Goal: Transaction & Acquisition: Purchase product/service

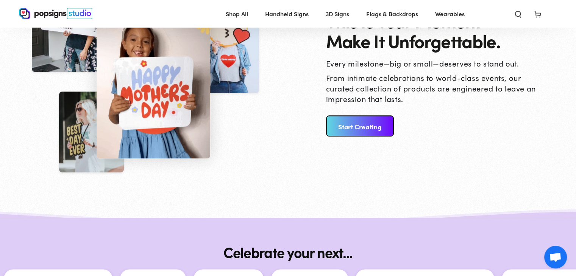
scroll to position [853, 0]
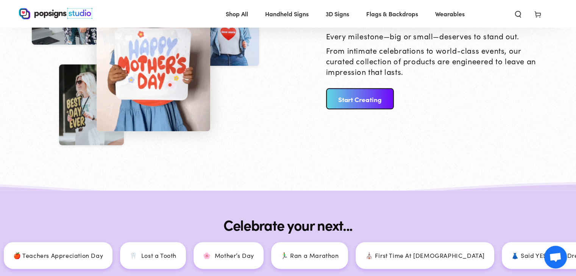
click at [371, 93] on link "Start Creating" at bounding box center [360, 98] width 68 height 21
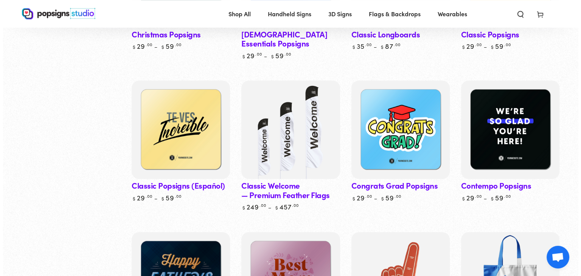
scroll to position [532, 0]
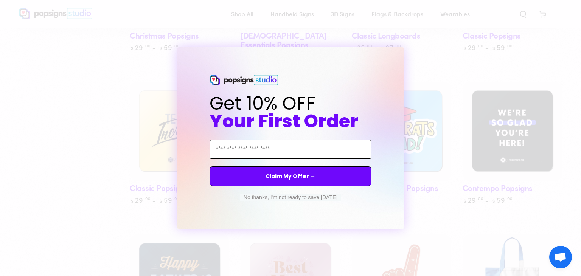
click at [302, 150] on input "Email Address" at bounding box center [291, 149] width 162 height 19
click at [274, 152] on input "Email Address" at bounding box center [291, 149] width 162 height 19
type input "*"
type input "**********"
click at [292, 177] on button "Claim My Offer →" at bounding box center [291, 176] width 162 height 20
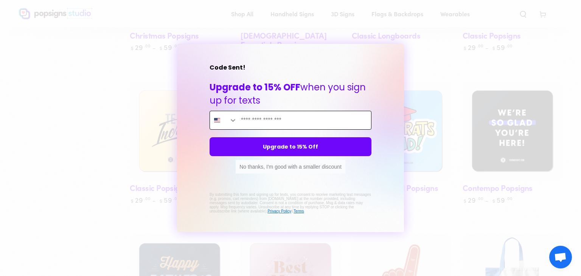
click at [265, 119] on input "Enter mobile phone" at bounding box center [304, 120] width 134 height 18
type input "**********"
click at [291, 148] on button "Upgrade to 15% Off" at bounding box center [291, 146] width 162 height 19
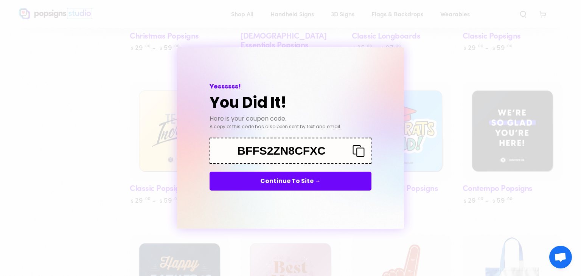
click at [300, 177] on button "Continue To Site →" at bounding box center [291, 181] width 162 height 19
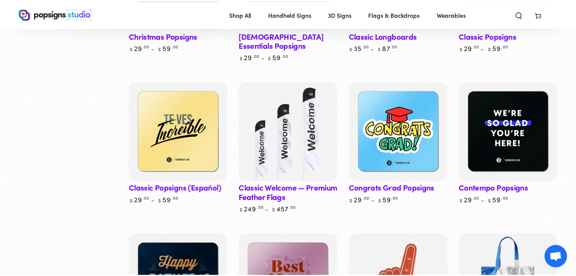
scroll to position [529, 0]
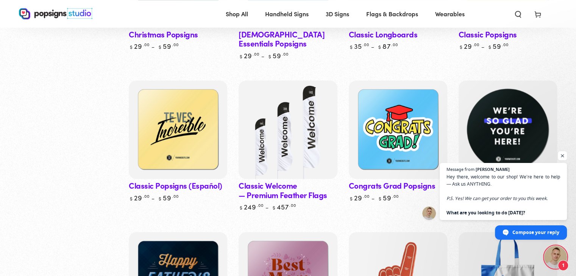
click at [509, 108] on img at bounding box center [507, 129] width 101 height 101
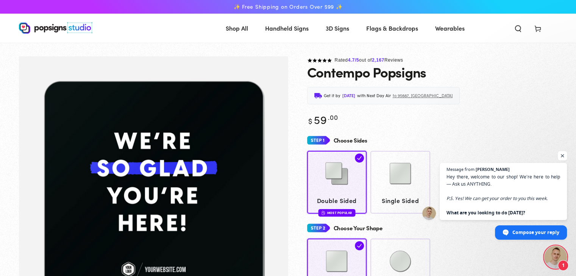
click at [561, 152] on span "Open chat" at bounding box center [561, 155] width 9 height 9
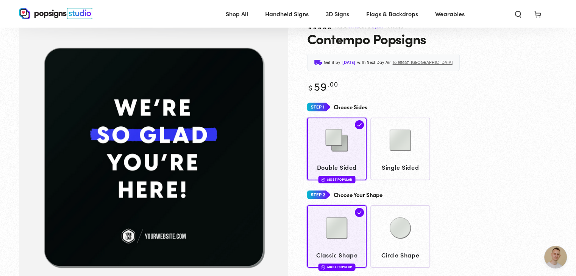
scroll to position [17, 0]
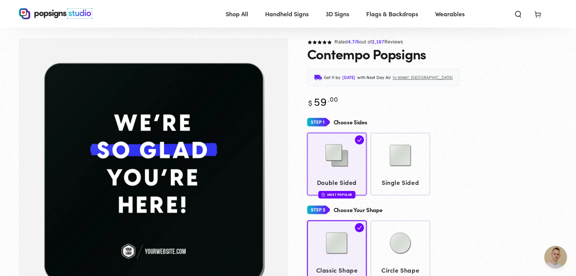
click at [341, 159] on img at bounding box center [336, 156] width 38 height 38
click at [235, 156] on img "Gallery Viewer" at bounding box center [153, 174] width 269 height 272
click at [330, 151] on img at bounding box center [336, 156] width 38 height 38
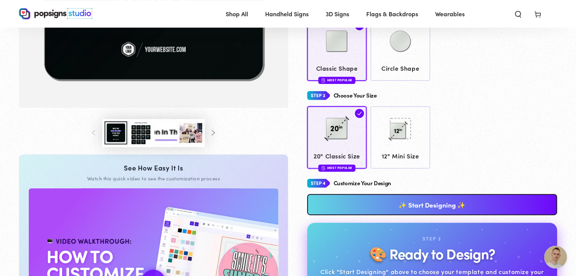
scroll to position [227, 0]
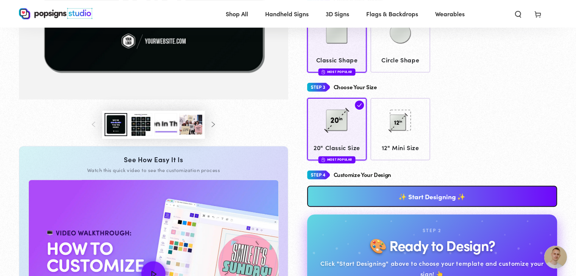
click at [408, 197] on link "✨ Start Designing ✨" at bounding box center [432, 196] width 250 height 21
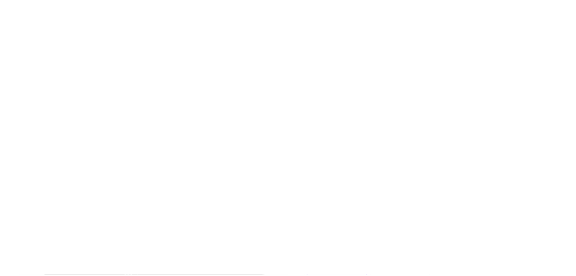
scroll to position [0, 0]
type textarea "An ancient tree with a door leading to a magical world"
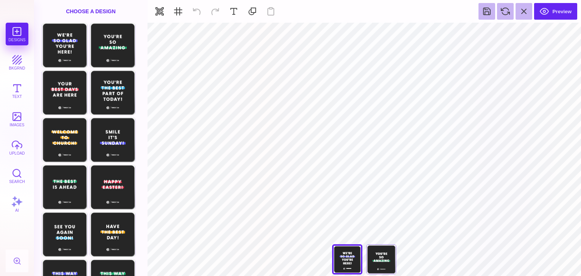
click at [344, 261] on div "**********" at bounding box center [365, 261] width 76 height 34
click at [384, 265] on div "You're So Amazing" at bounding box center [381, 259] width 30 height 30
click at [350, 261] on div "We're So Glad You're Here" at bounding box center [347, 259] width 30 height 30
click at [379, 262] on div "You're So Amazing" at bounding box center [381, 259] width 30 height 30
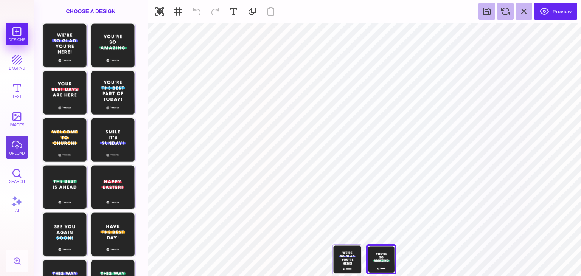
click at [15, 146] on button "upload" at bounding box center [17, 147] width 23 height 23
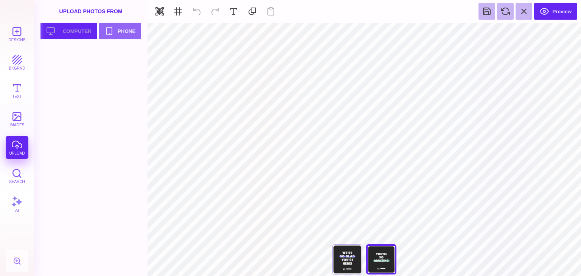
click at [65, 29] on button "Upload your artwork Computer" at bounding box center [68, 31] width 57 height 17
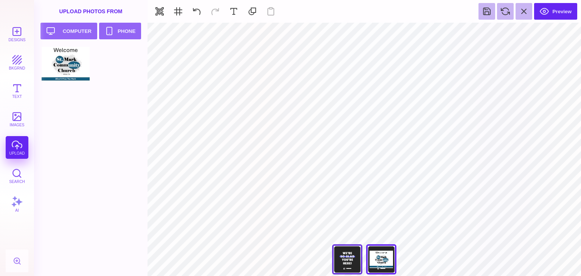
click at [342, 261] on div "We're So Glad You're Here" at bounding box center [347, 259] width 30 height 30
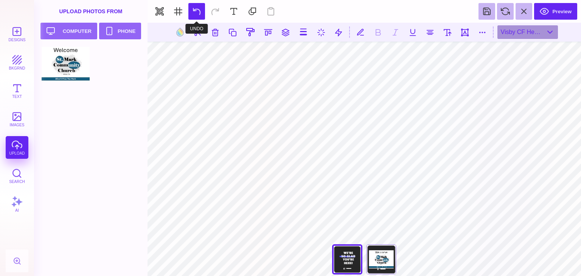
click at [193, 9] on button at bounding box center [196, 11] width 17 height 17
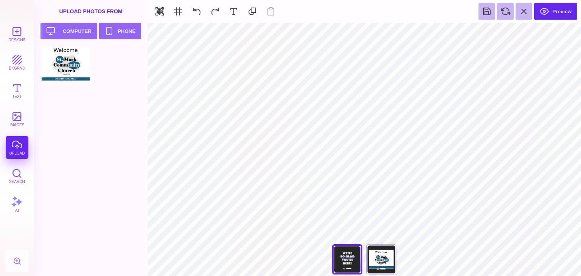
click at [351, 260] on div "**********" at bounding box center [365, 261] width 76 height 34
click at [382, 261] on div "You're So Amazing" at bounding box center [381, 259] width 30 height 30
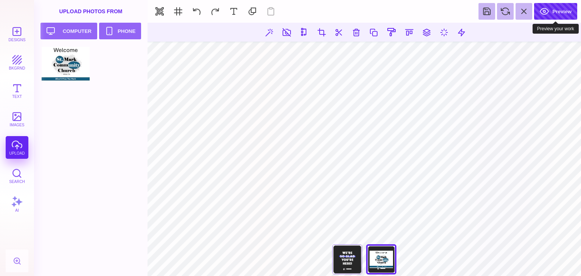
click at [554, 11] on button "Preview" at bounding box center [555, 11] width 43 height 17
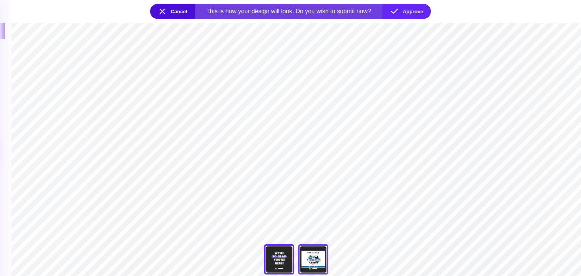
click at [316, 260] on div "You're So Amazing" at bounding box center [313, 259] width 30 height 30
click at [468, 217] on section "**********" at bounding box center [296, 150] width 570 height 254
click at [168, 11] on button "Cancel" at bounding box center [172, 11] width 45 height 15
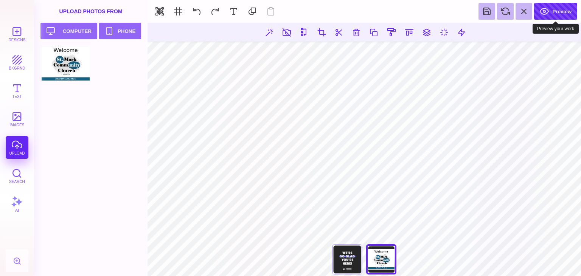
click at [549, 8] on button "Preview" at bounding box center [555, 11] width 43 height 17
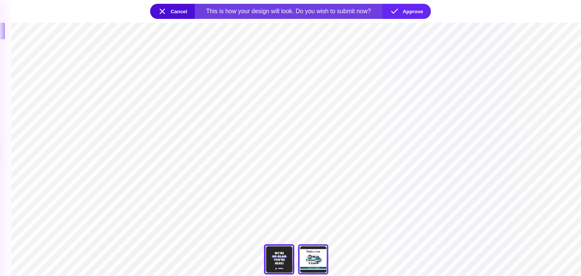
click at [316, 258] on div "You're So Amazing" at bounding box center [313, 259] width 30 height 30
click at [436, 185] on section "**********" at bounding box center [296, 150] width 570 height 254
click at [279, 260] on div "We're So Glad You're Here" at bounding box center [279, 259] width 30 height 30
click at [309, 212] on section "**********" at bounding box center [296, 150] width 570 height 254
click at [159, 176] on section "**********" at bounding box center [296, 150] width 570 height 254
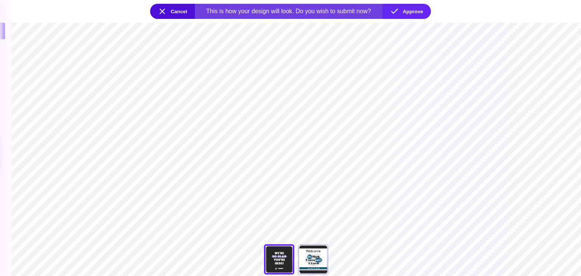
click at [280, 219] on section "**********" at bounding box center [296, 150] width 570 height 254
click at [284, 271] on div "**********" at bounding box center [296, 261] width 76 height 34
click at [162, 9] on button "Cancel" at bounding box center [172, 11] width 45 height 15
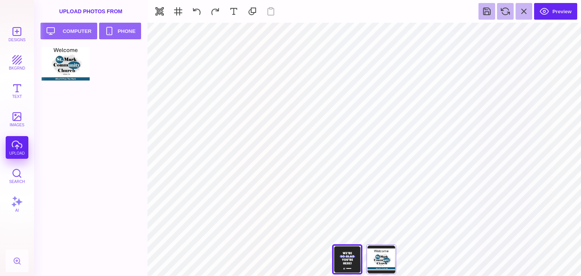
click at [346, 259] on div "**********" at bounding box center [365, 261] width 76 height 34
click at [23, 92] on button "Text" at bounding box center [17, 90] width 23 height 23
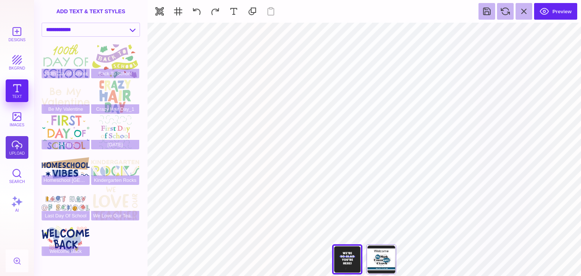
click at [14, 148] on button "upload" at bounding box center [17, 147] width 23 height 23
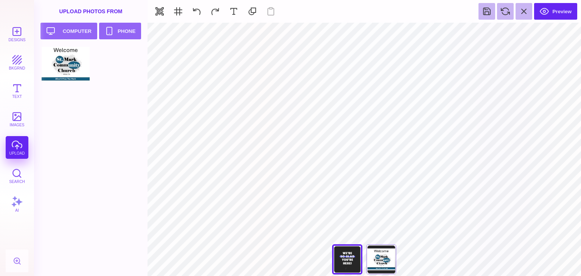
click at [142, 183] on div at bounding box center [93, 161] width 103 height 229
click at [392, 259] on div "You're So Amazing" at bounding box center [381, 259] width 30 height 30
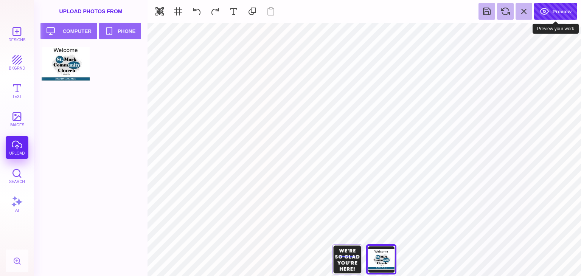
click at [552, 9] on button "Preview" at bounding box center [555, 11] width 43 height 17
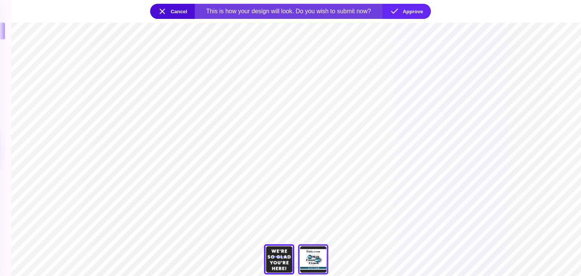
click at [317, 258] on div "You're So Amazing" at bounding box center [313, 259] width 30 height 30
click at [442, 198] on section "**********" at bounding box center [296, 150] width 570 height 254
click at [307, 254] on div "**********" at bounding box center [296, 261] width 76 height 34
click at [300, 133] on section "**********" at bounding box center [296, 150] width 570 height 254
click at [219, 146] on section "**********" at bounding box center [296, 150] width 570 height 254
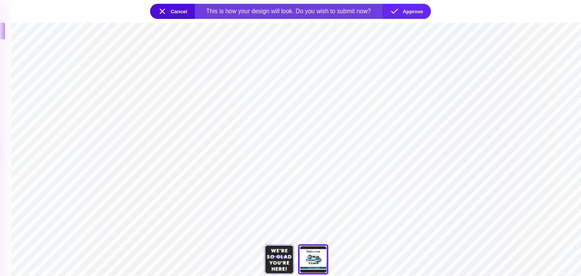
click at [162, 8] on button "Cancel" at bounding box center [172, 11] width 45 height 15
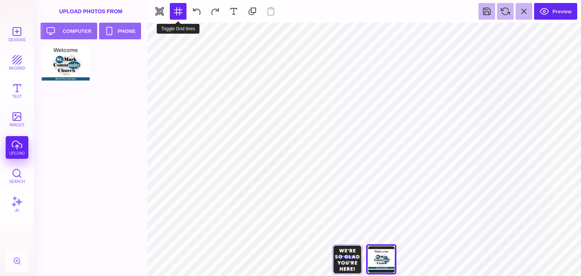
type input "#000000"
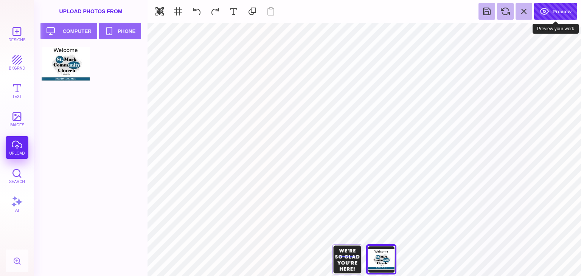
click at [556, 9] on button "Preview" at bounding box center [555, 11] width 43 height 17
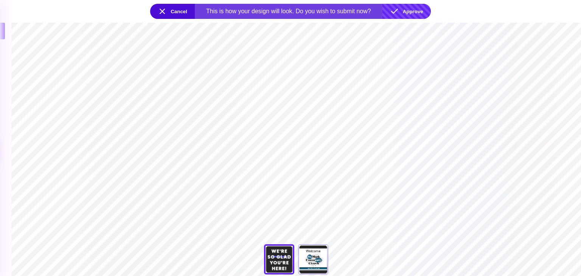
click at [414, 12] on button "Approve" at bounding box center [407, 11] width 48 height 15
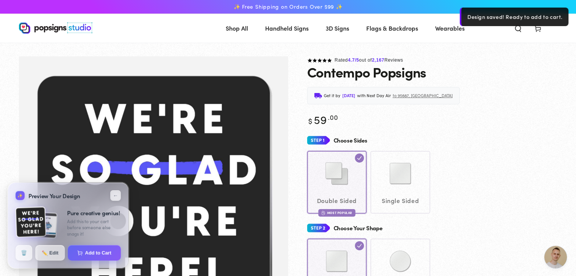
click at [194, 54] on section at bounding box center [288, 50] width 576 height 14
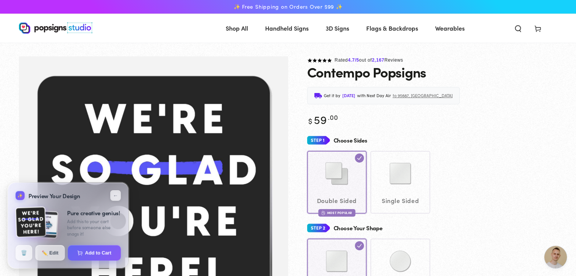
click at [51, 221] on img at bounding box center [44, 224] width 29 height 29
click at [36, 219] on img at bounding box center [30, 222] width 33 height 33
click at [0, 0] on div "Side 1 Side 2 Design magic! Add this to your cart before someone else snags it!" at bounding box center [0, 0] width 0 height 0
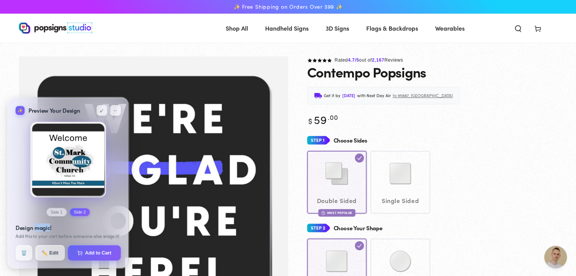
click at [52, 153] on img at bounding box center [68, 160] width 76 height 76
click at [164, 31] on nav "Shop All Shop By Product Popsigns Longboards 3D Foam Letters Lumina Letters Lum…" at bounding box center [285, 28] width 370 height 20
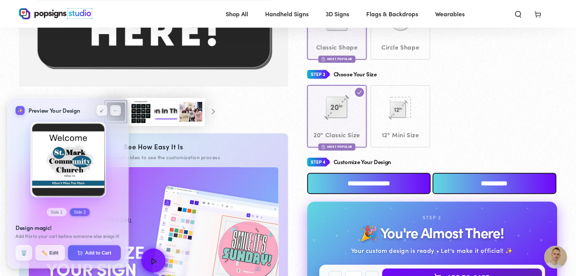
click at [79, 209] on button "Side 2" at bounding box center [79, 212] width 20 height 8
click at [70, 162] on img at bounding box center [68, 160] width 76 height 76
click at [101, 110] on button "↙" at bounding box center [101, 110] width 12 height 12
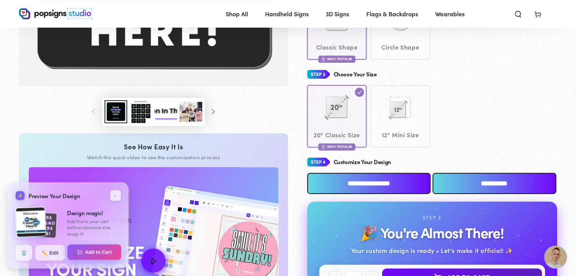
click at [97, 251] on button "Add to Cart" at bounding box center [94, 252] width 54 height 16
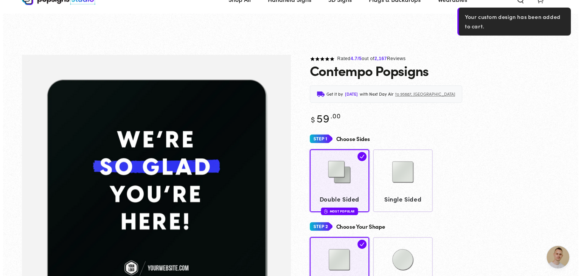
scroll to position [182, 0]
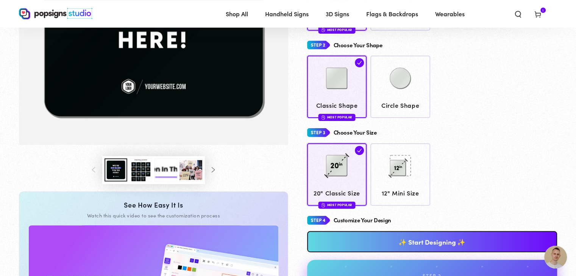
click at [537, 13] on use at bounding box center [537, 15] width 6 height 6
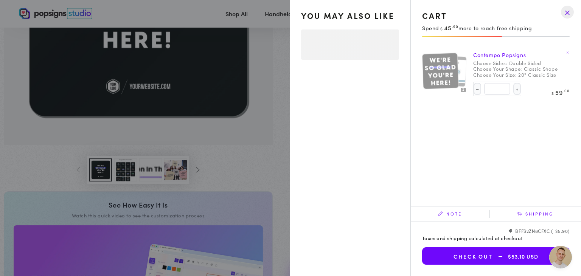
select select "**********"
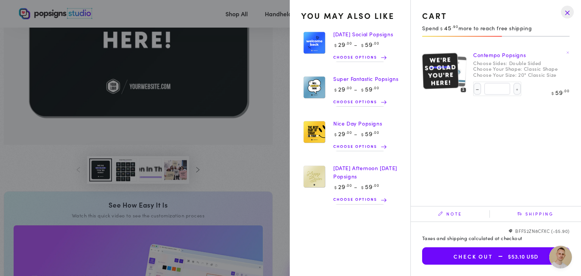
click at [462, 68] on img at bounding box center [451, 71] width 32 height 32
click at [448, 68] on img at bounding box center [440, 70] width 37 height 37
click at [465, 67] on img at bounding box center [451, 71] width 32 height 32
click at [446, 64] on img at bounding box center [440, 70] width 37 height 37
click at [317, 84] on img at bounding box center [314, 87] width 26 height 27
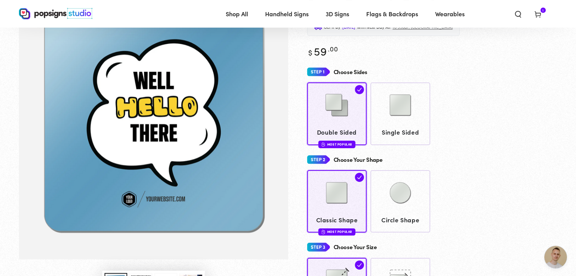
scroll to position [74, 0]
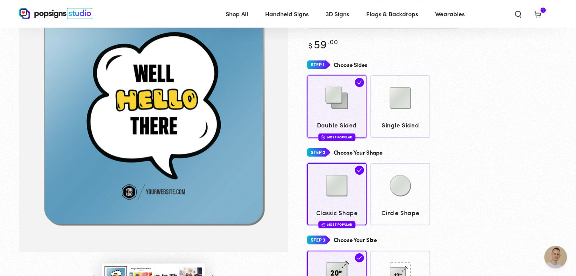
click at [339, 92] on img at bounding box center [336, 98] width 38 height 38
click at [194, 84] on img "Gallery Viewer" at bounding box center [153, 117] width 269 height 272
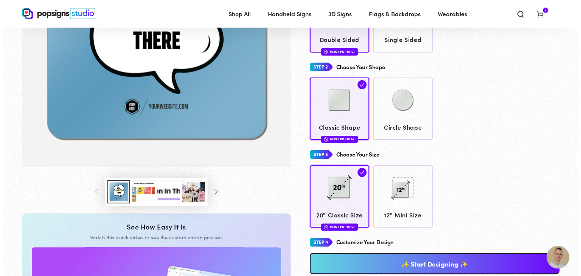
scroll to position [180, 0]
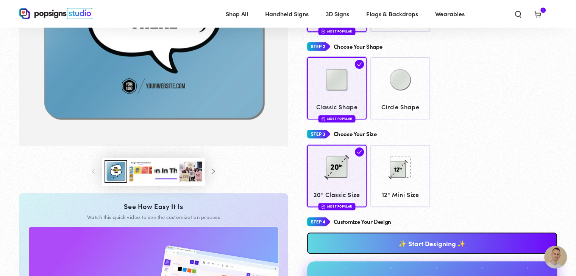
click at [435, 243] on link "✨ Start Designing ✨" at bounding box center [432, 243] width 250 height 21
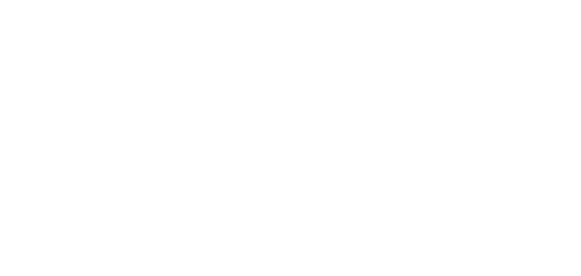
scroll to position [0, 0]
type textarea "An ancient tree with a door leading to a magical world"
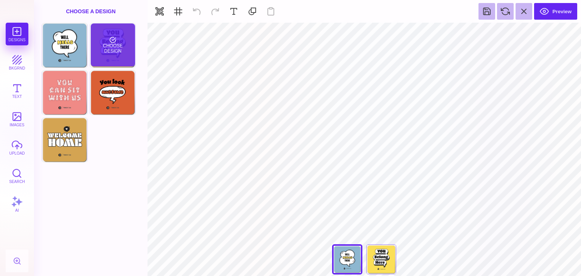
click at [117, 39] on div "Choose Design" at bounding box center [113, 44] width 44 height 43
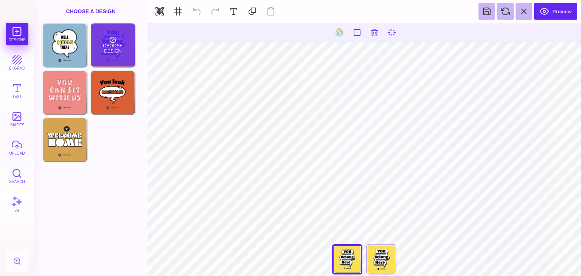
type input "#505050"
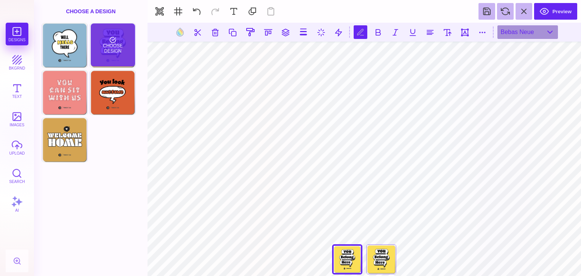
scroll to position [0, 0]
type textarea "*"
type textarea "**********"
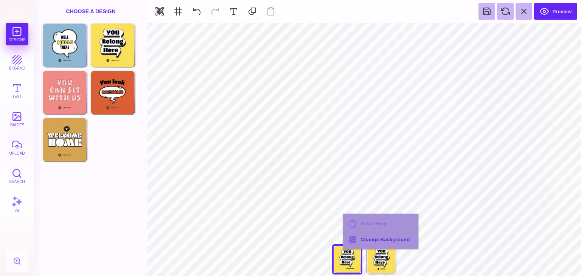
click at [362, 217] on div "Paste Here Change Background" at bounding box center [381, 232] width 76 height 36
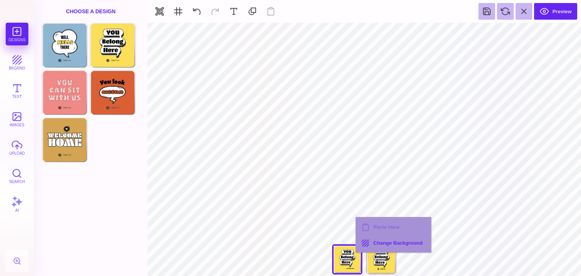
drag, startPoint x: 356, startPoint y: 217, endPoint x: 422, endPoint y: 220, distance: 66.3
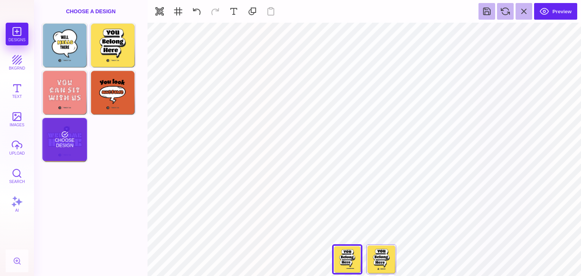
click at [74, 137] on div "Choose Design" at bounding box center [64, 139] width 44 height 43
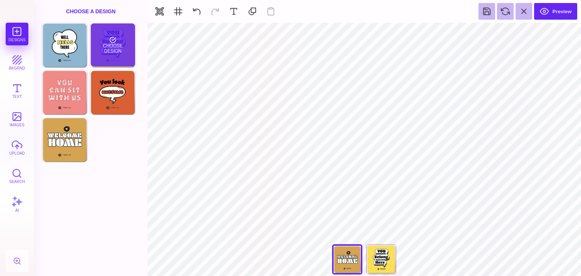
click at [115, 47] on div "Choose Design" at bounding box center [113, 44] width 44 height 43
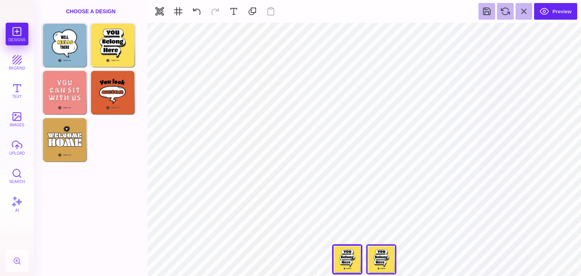
click at [382, 258] on div "You Belong Here" at bounding box center [381, 259] width 30 height 30
click at [351, 257] on div "You Belong Here" at bounding box center [347, 259] width 30 height 30
click at [19, 143] on button "upload" at bounding box center [17, 147] width 23 height 23
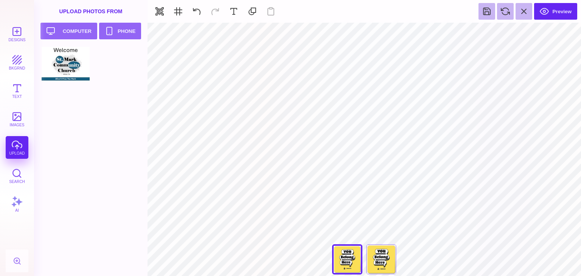
click at [19, 143] on div "Designs bkgrnd Text images upload Search AI" at bounding box center [17, 150] width 34 height 254
click at [385, 260] on div "You Belong Here" at bounding box center [381, 259] width 30 height 30
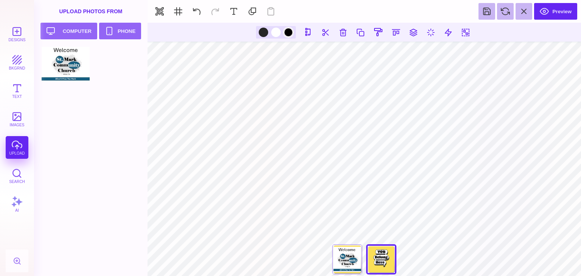
click at [291, 33] on div at bounding box center [288, 32] width 9 height 9
type input "#000000"
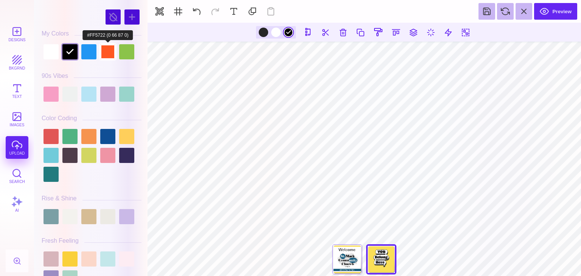
click at [114, 50] on div at bounding box center [107, 51] width 15 height 15
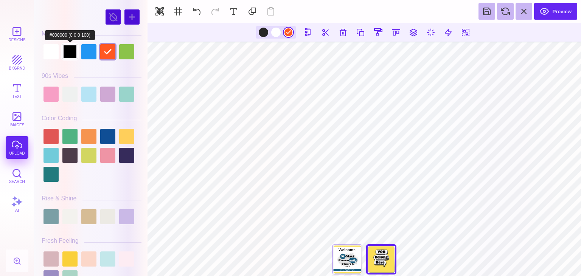
click at [67, 51] on div at bounding box center [69, 51] width 15 height 15
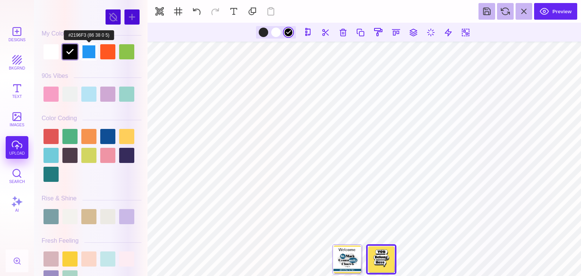
click at [88, 50] on div at bounding box center [88, 51] width 15 height 15
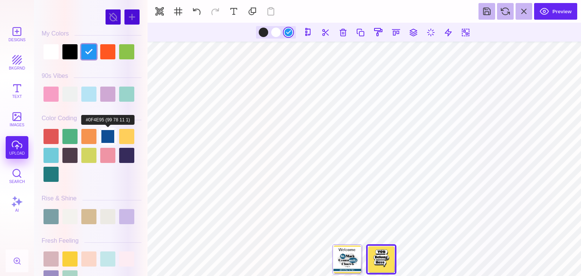
click at [109, 134] on div at bounding box center [107, 136] width 15 height 15
type input "#0F4E95"
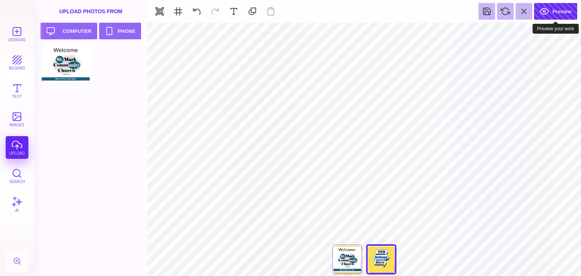
click at [556, 9] on button "Preview" at bounding box center [555, 11] width 43 height 17
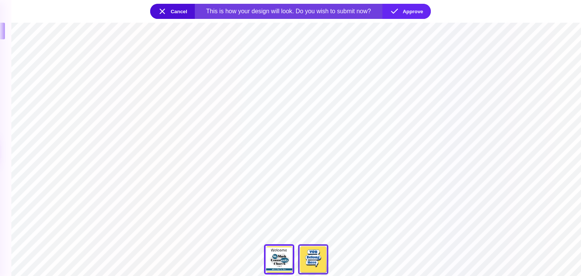
click at [312, 264] on div "You Belong Here" at bounding box center [313, 259] width 30 height 30
click at [304, 175] on section "**********" at bounding box center [296, 150] width 570 height 254
click at [164, 11] on button "Cancel" at bounding box center [172, 11] width 45 height 15
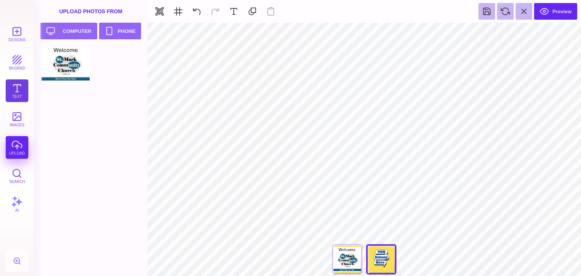
click at [14, 90] on button "Text" at bounding box center [17, 90] width 23 height 23
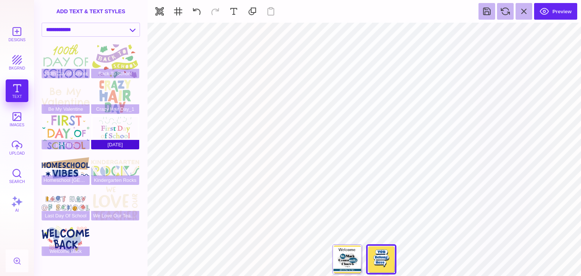
type input "#FBDF56"
click at [19, 88] on div "Designs bkgrnd Text images upload Search AI" at bounding box center [17, 150] width 34 height 254
click at [84, 32] on select "**********" at bounding box center [91, 29] width 98 height 13
click at [17, 90] on div "Designs bkgrnd Text images upload Search AI" at bounding box center [17, 150] width 34 height 254
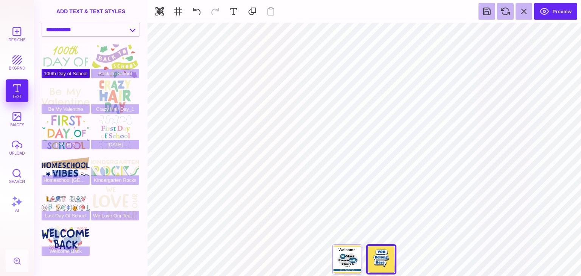
drag, startPoint x: 17, startPoint y: 90, endPoint x: 53, endPoint y: 75, distance: 39.0
click at [53, 75] on section "Designs bkgrnd Text images upload Search AI set page background" at bounding box center [290, 138] width 581 height 276
click at [53, 75] on span "100th Day of School" at bounding box center [66, 73] width 48 height 9
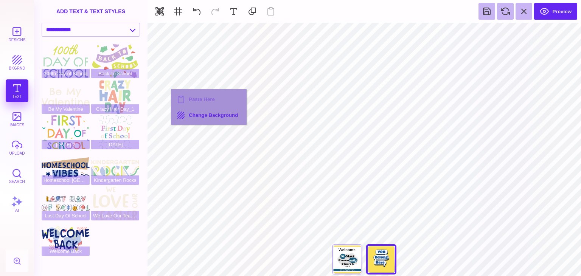
click at [185, 96] on div "Paste Here Change Background" at bounding box center [209, 107] width 76 height 36
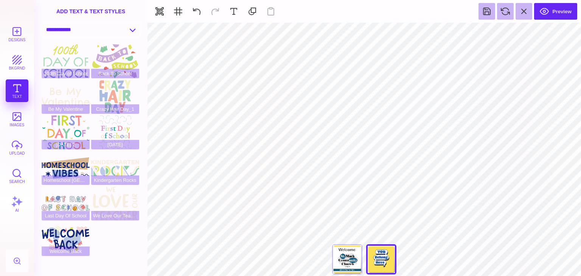
click at [88, 31] on select "**********" at bounding box center [91, 29] width 98 height 13
select select "**********"
click at [42, 23] on select "**********" at bounding box center [91, 29] width 98 height 13
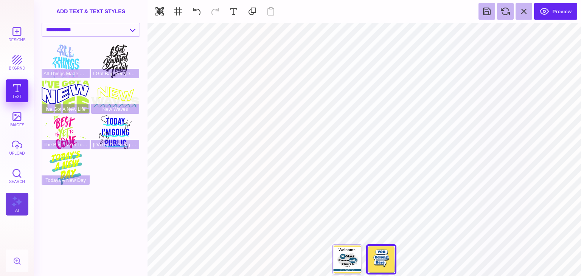
click at [20, 205] on button "AI" at bounding box center [17, 204] width 23 height 23
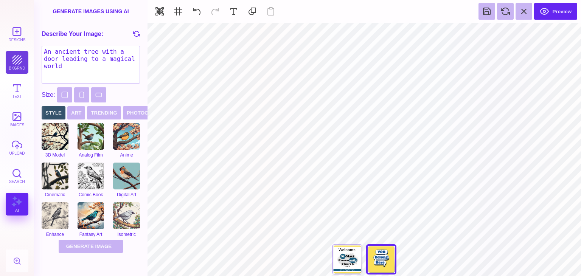
click at [19, 60] on button "bkgrnd" at bounding box center [17, 62] width 23 height 23
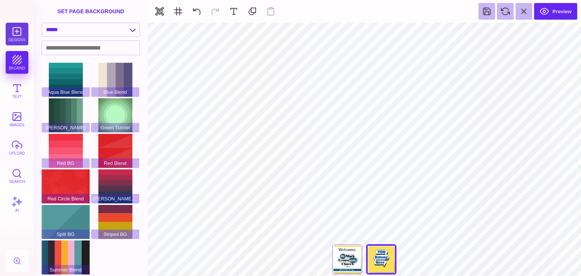
click at [14, 38] on button "Designs" at bounding box center [17, 34] width 23 height 23
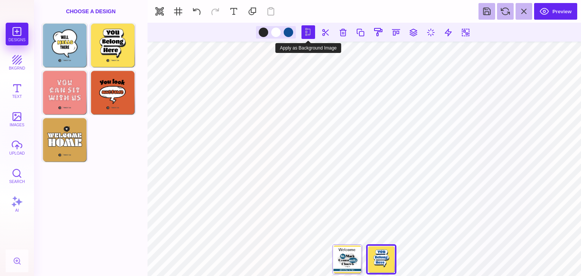
click at [307, 34] on button at bounding box center [309, 32] width 14 height 14
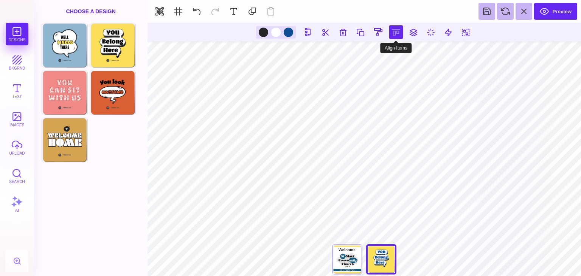
click at [394, 31] on button at bounding box center [396, 32] width 14 height 14
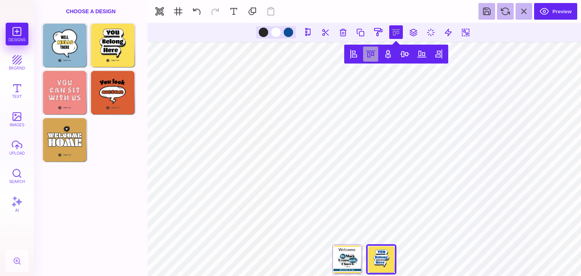
click at [369, 54] on button at bounding box center [370, 54] width 15 height 15
click at [388, 54] on button at bounding box center [387, 54] width 15 height 15
click at [405, 54] on button at bounding box center [404, 54] width 15 height 15
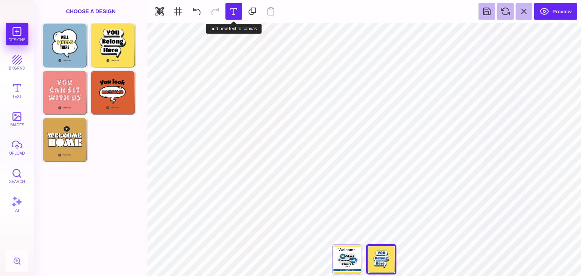
click at [237, 11] on button at bounding box center [234, 11] width 17 height 17
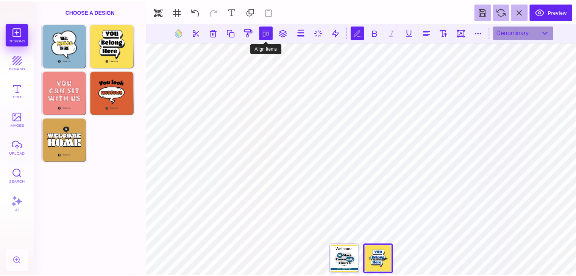
scroll to position [0, 2]
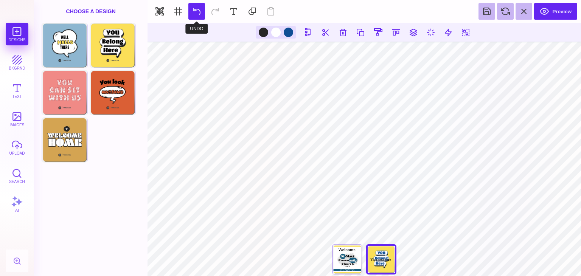
click at [196, 11] on button at bounding box center [196, 11] width 17 height 17
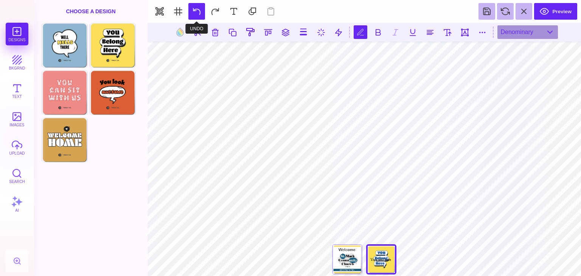
click at [194, 11] on button at bounding box center [196, 11] width 17 height 17
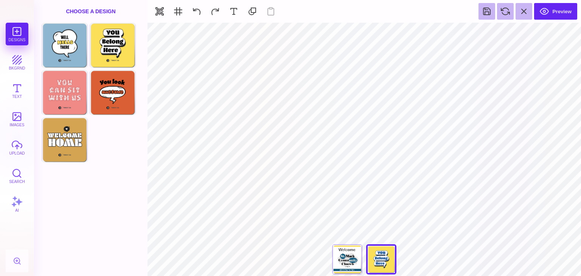
click at [378, 255] on div "**********" at bounding box center [365, 261] width 76 height 34
click at [352, 258] on div "You Belong Here" at bounding box center [347, 259] width 30 height 30
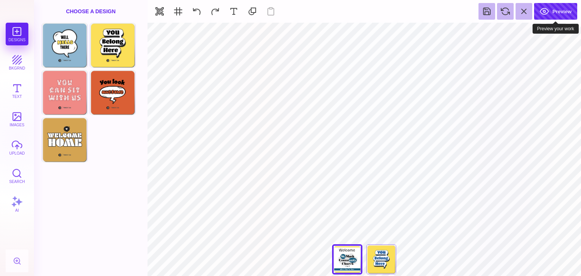
click at [560, 9] on button "Preview" at bounding box center [555, 11] width 43 height 17
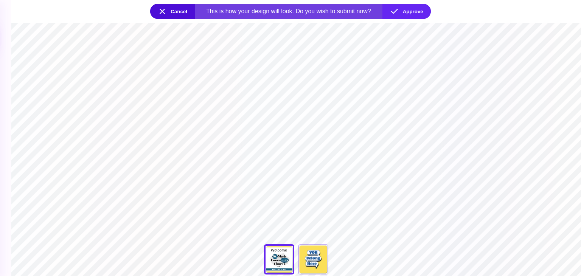
click at [156, 8] on button "Cancel" at bounding box center [172, 11] width 45 height 15
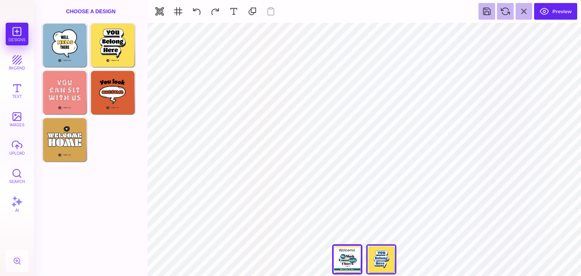
click at [387, 266] on div "You Belong Here" at bounding box center [381, 259] width 30 height 30
click at [248, 11] on button at bounding box center [252, 11] width 17 height 17
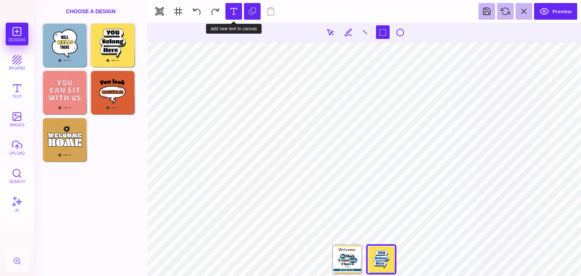
click at [231, 14] on button at bounding box center [234, 11] width 17 height 17
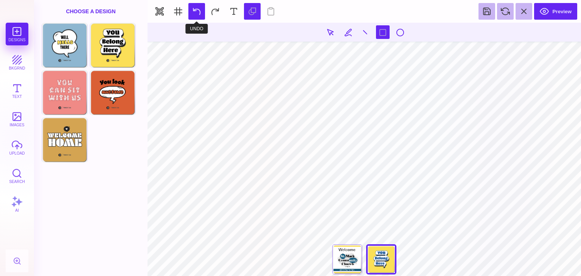
click at [197, 9] on button at bounding box center [196, 11] width 17 height 17
click at [236, 127] on section "**********" at bounding box center [365, 150] width 434 height 254
click at [19, 84] on button "Text" at bounding box center [17, 90] width 23 height 23
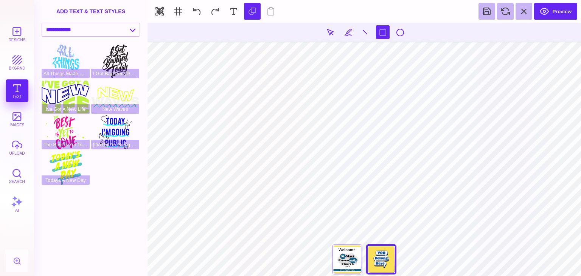
click at [176, 171] on section "**********" at bounding box center [365, 150] width 434 height 254
click at [128, 146] on span "Today I'm Going Public" at bounding box center [115, 144] width 48 height 9
click at [177, 155] on section "**********" at bounding box center [365, 150] width 434 height 254
drag, startPoint x: 177, startPoint y: 155, endPoint x: 171, endPoint y: 154, distance: 6.9
click at [171, 154] on section "**********" at bounding box center [365, 150] width 434 height 254
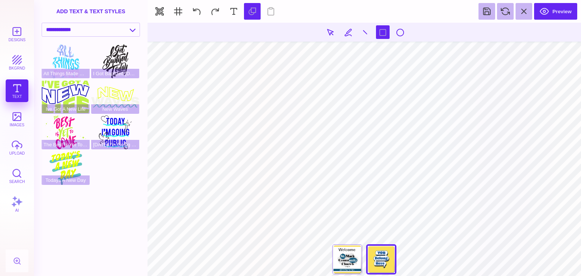
click at [307, 226] on section "**********" at bounding box center [365, 150] width 434 height 254
click at [180, 15] on button at bounding box center [178, 11] width 17 height 17
click at [193, 11] on button at bounding box center [196, 11] width 17 height 17
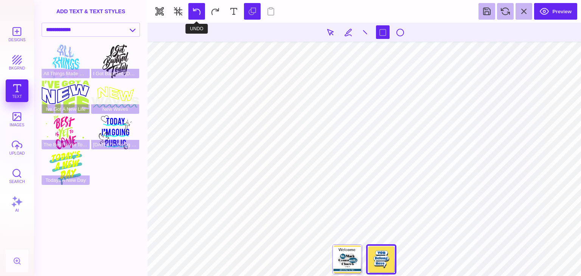
click at [193, 11] on button at bounding box center [196, 11] width 17 height 17
drag, startPoint x: 193, startPoint y: 11, endPoint x: 250, endPoint y: 100, distance: 105.5
click at [250, 100] on section "Designs bkgrnd Text images upload Search AI set page background" at bounding box center [290, 138] width 581 height 276
click at [250, 100] on section "**********" at bounding box center [365, 150] width 434 height 254
click at [195, 11] on button at bounding box center [196, 11] width 17 height 17
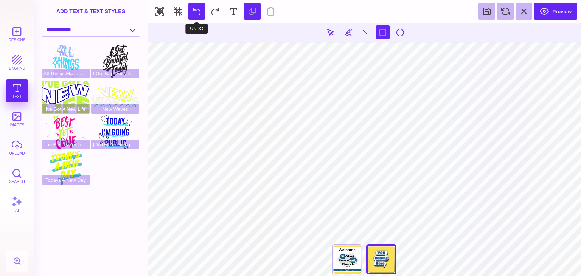
click at [195, 11] on button at bounding box center [196, 11] width 17 height 17
click at [160, 11] on button "button" at bounding box center [159, 11] width 17 height 17
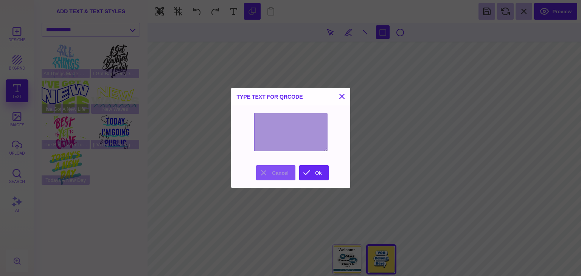
click at [283, 180] on button "Cancel" at bounding box center [275, 172] width 39 height 15
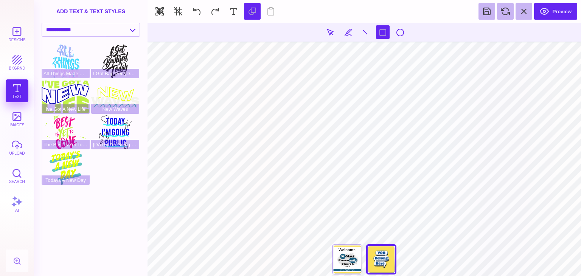
click at [176, 93] on section "**********" at bounding box center [365, 150] width 434 height 254
click at [162, 11] on button "button" at bounding box center [159, 11] width 17 height 17
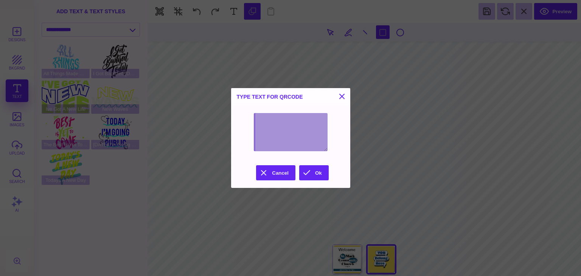
click at [210, 19] on div "Type text for QRCode Cancel Ok" at bounding box center [290, 138] width 581 height 276
click at [347, 100] on div "Type text for QRCode" at bounding box center [290, 96] width 119 height 17
click at [344, 93] on button at bounding box center [342, 96] width 9 height 9
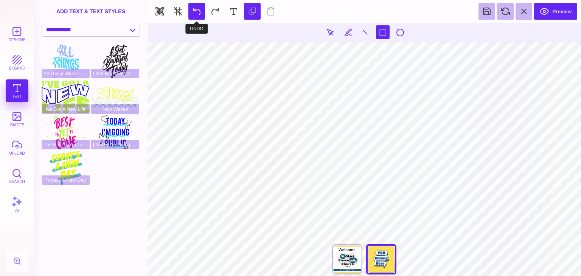
click at [197, 11] on button at bounding box center [196, 11] width 17 height 17
click at [215, 12] on button at bounding box center [215, 11] width 17 height 17
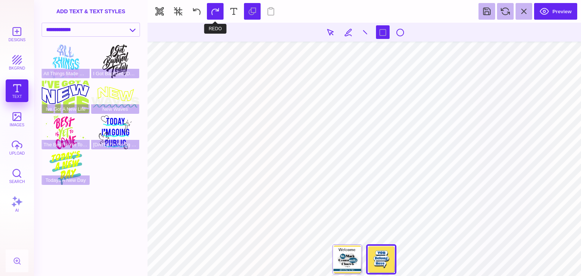
click at [215, 12] on button at bounding box center [215, 11] width 17 height 17
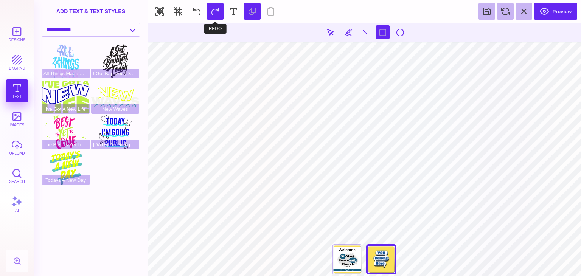
click at [215, 12] on button at bounding box center [215, 11] width 17 height 17
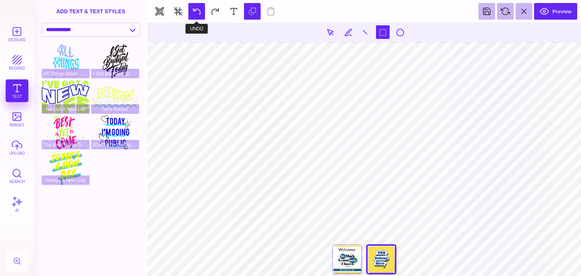
click at [198, 11] on button at bounding box center [196, 11] width 17 height 17
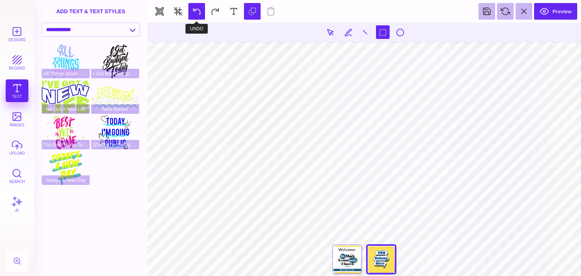
click at [198, 11] on button at bounding box center [196, 11] width 17 height 17
click at [213, 12] on button at bounding box center [215, 11] width 17 height 17
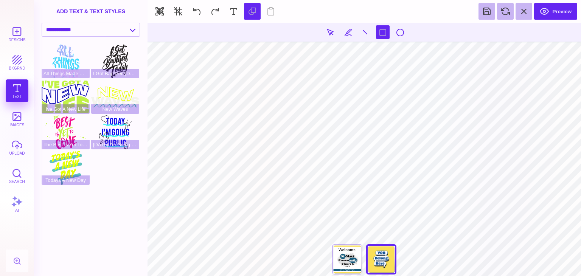
click at [206, 87] on section "**********" at bounding box center [365, 150] width 434 height 254
click at [552, 7] on button "Preview" at bounding box center [555, 11] width 43 height 17
type input "#466B80"
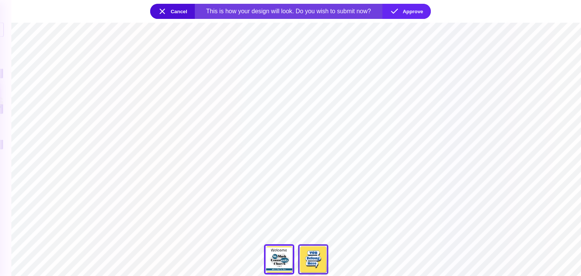
click at [321, 263] on div "You Belong Here" at bounding box center [313, 259] width 30 height 30
click at [412, 17] on button "Approve" at bounding box center [407, 11] width 48 height 15
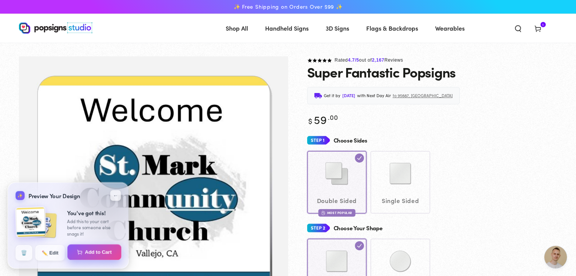
click at [104, 255] on button "Add to Cart" at bounding box center [94, 252] width 54 height 16
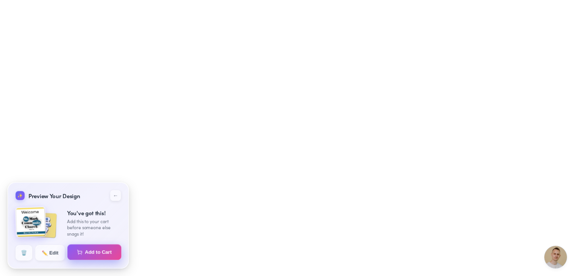
select select "**********"
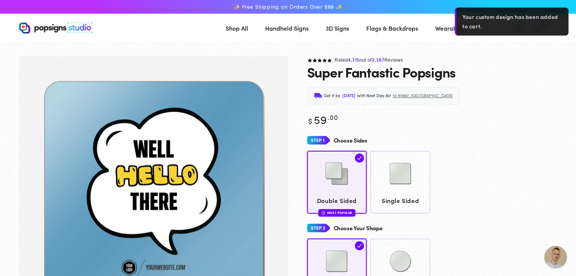
click at [472, 230] on div "Choose Your Shape" at bounding box center [432, 228] width 250 height 14
click at [462, 193] on div "Double Sided Most Popular Single Sided" at bounding box center [432, 182] width 250 height 62
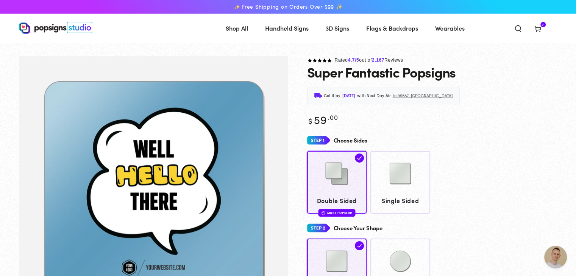
click at [541, 28] on span "Cart 2 2 items" at bounding box center [537, 28] width 20 height 17
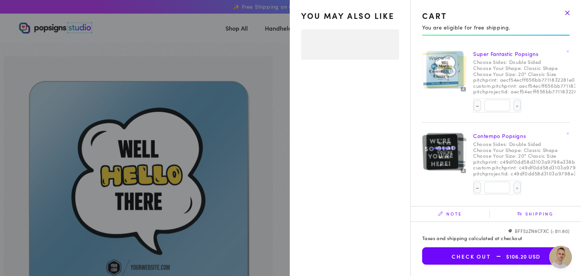
select select "**********"
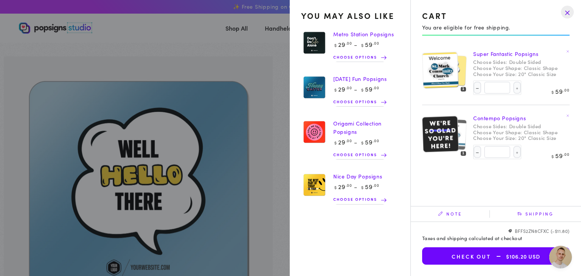
click at [528, 259] on span "$106.20 USD" at bounding box center [515, 257] width 49 height 6
